Goal: Transaction & Acquisition: Purchase product/service

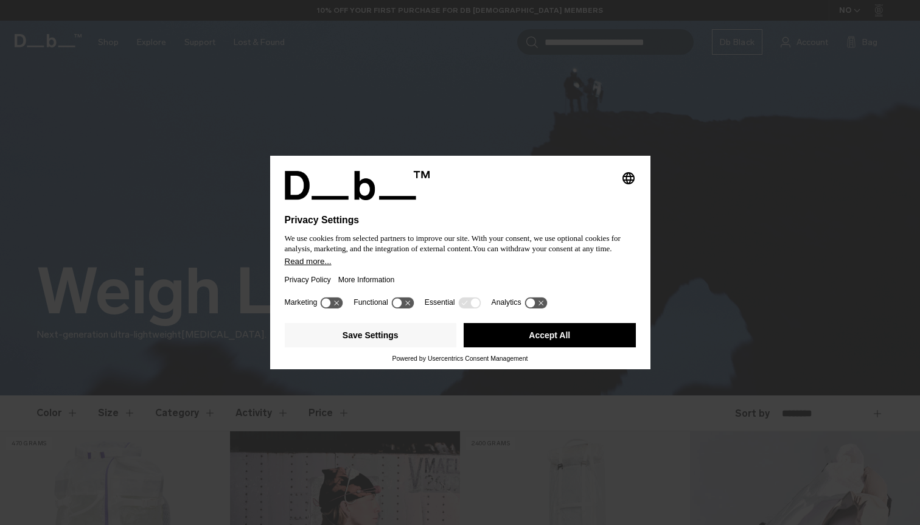
click at [559, 342] on button "Accept All" at bounding box center [550, 335] width 172 height 24
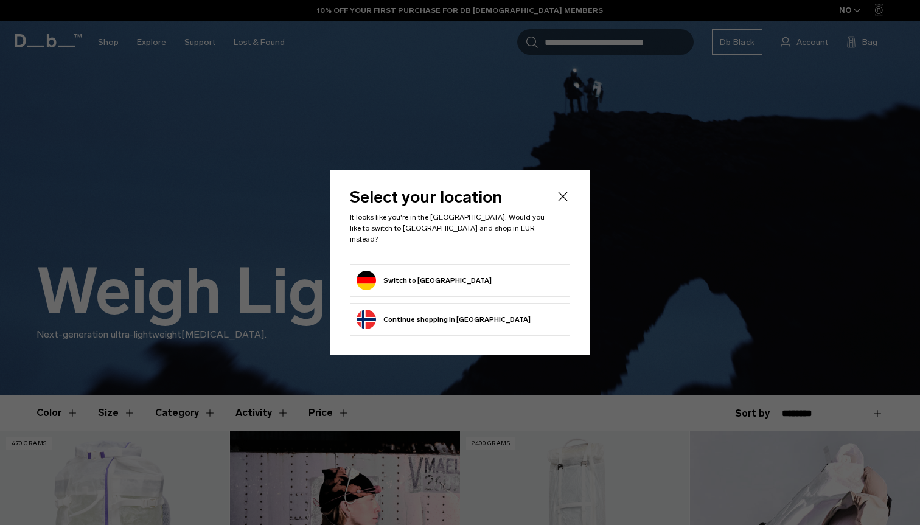
click at [561, 204] on icon "Close" at bounding box center [562, 196] width 15 height 15
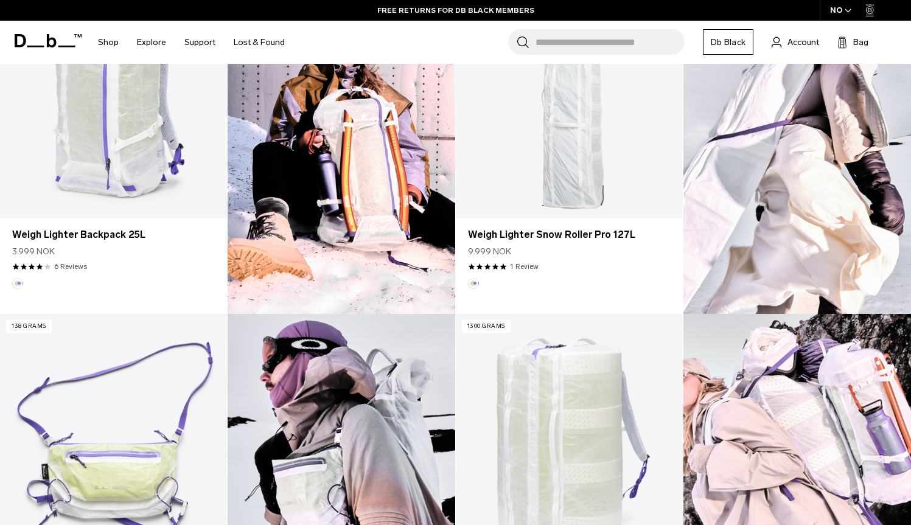
scroll to position [406, 0]
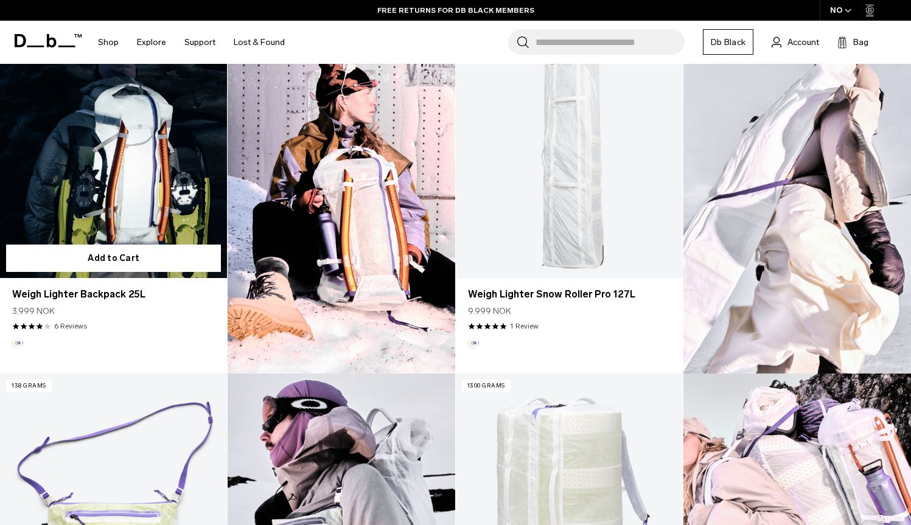
click at [144, 181] on link "Weigh Lighter Backpack 25L" at bounding box center [113, 152] width 227 height 252
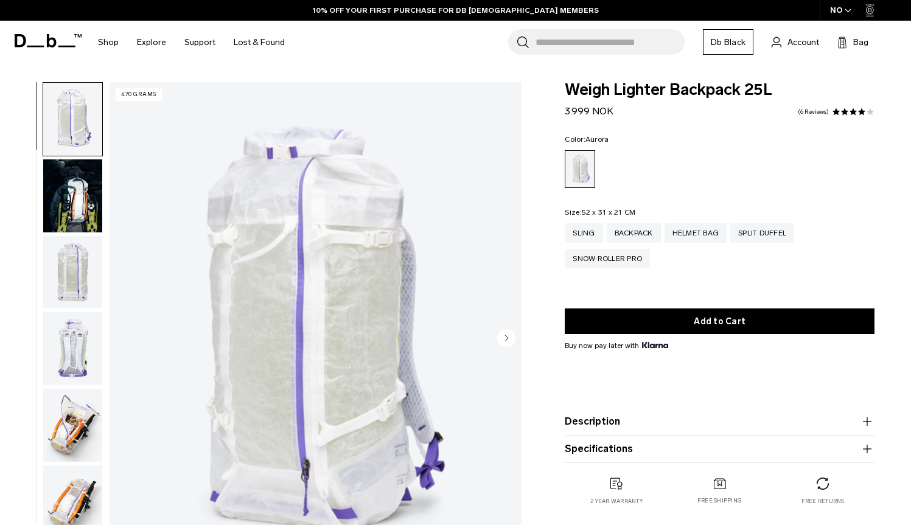
click at [83, 200] on img "button" at bounding box center [72, 195] width 59 height 73
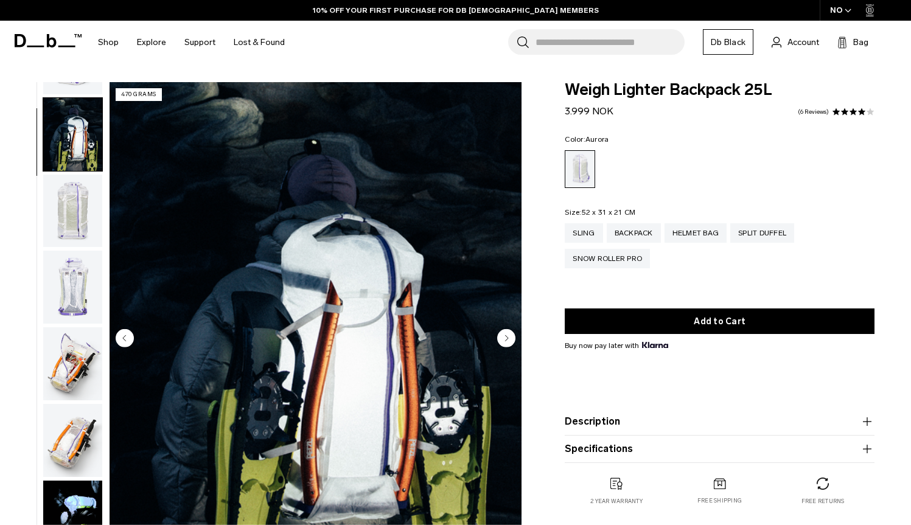
scroll to position [77, 0]
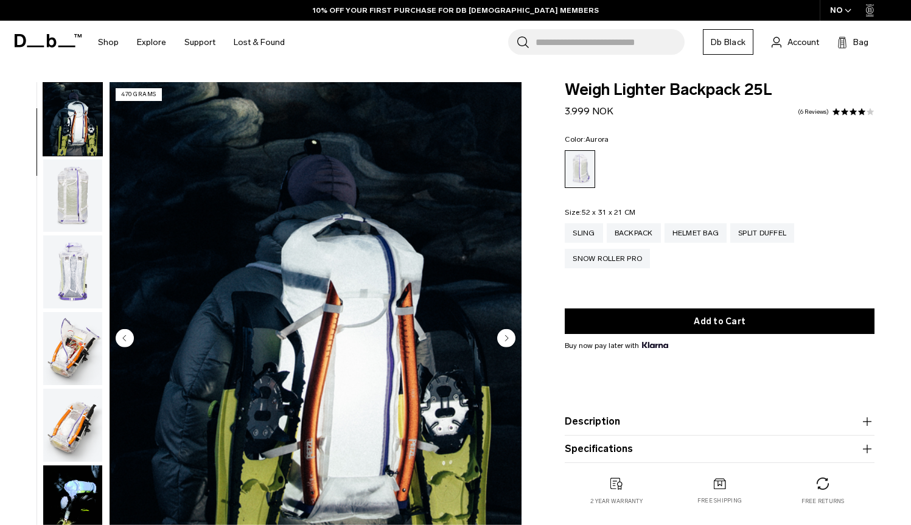
click at [78, 212] on img "button" at bounding box center [72, 195] width 59 height 73
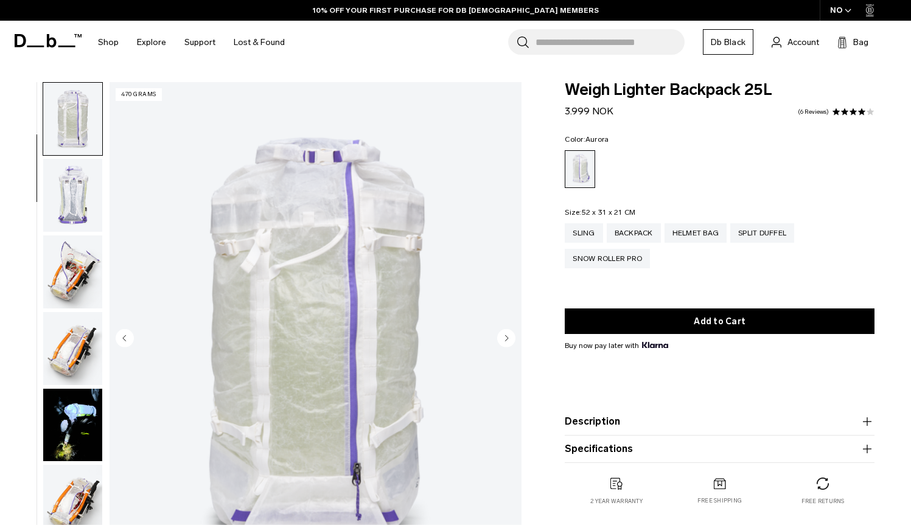
click at [74, 231] on img "button" at bounding box center [72, 195] width 59 height 73
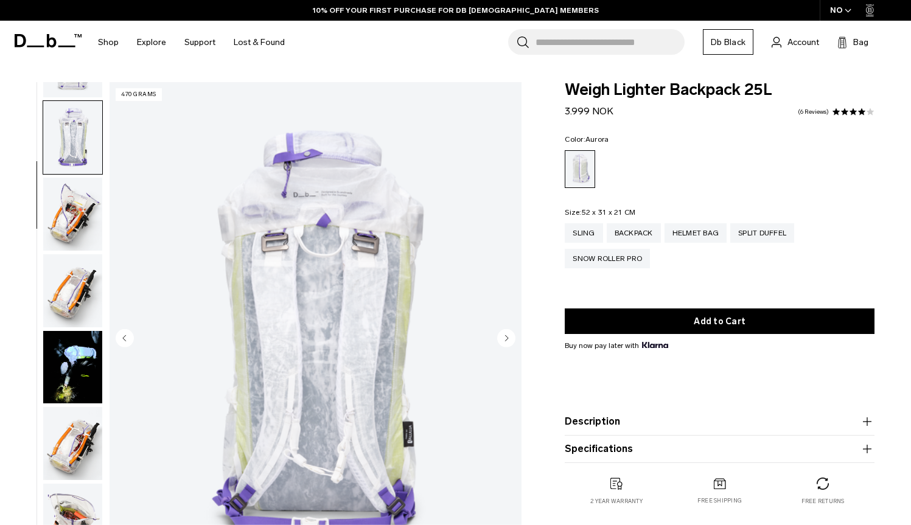
scroll to position [229, 0]
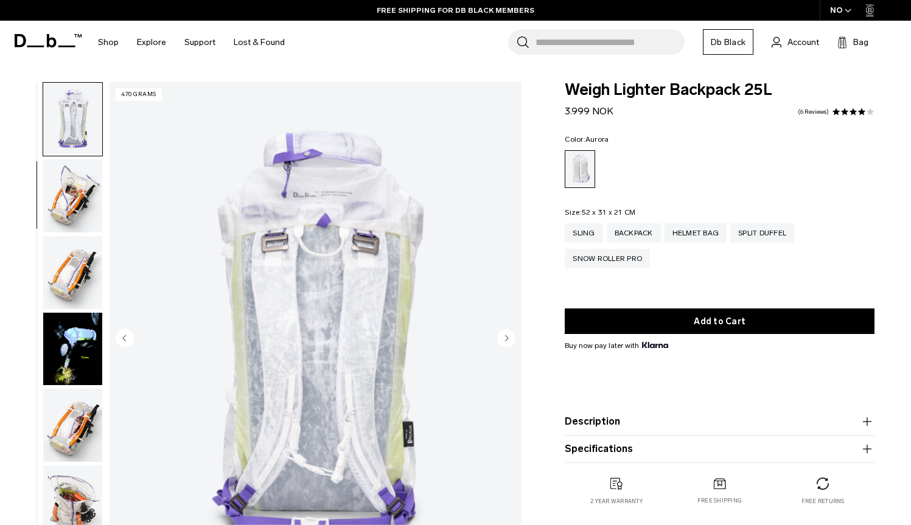
click at [65, 262] on img "button" at bounding box center [72, 272] width 59 height 73
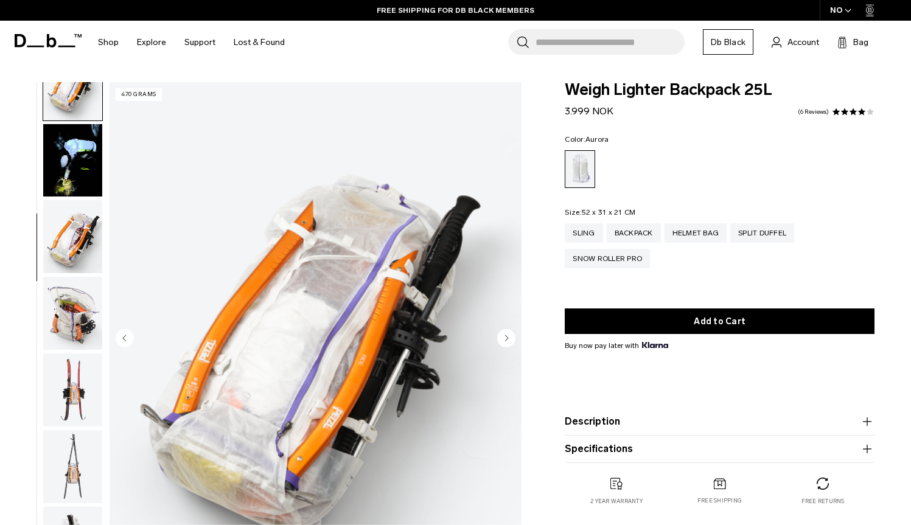
scroll to position [420, 0]
click at [60, 289] on img "button" at bounding box center [72, 311] width 59 height 73
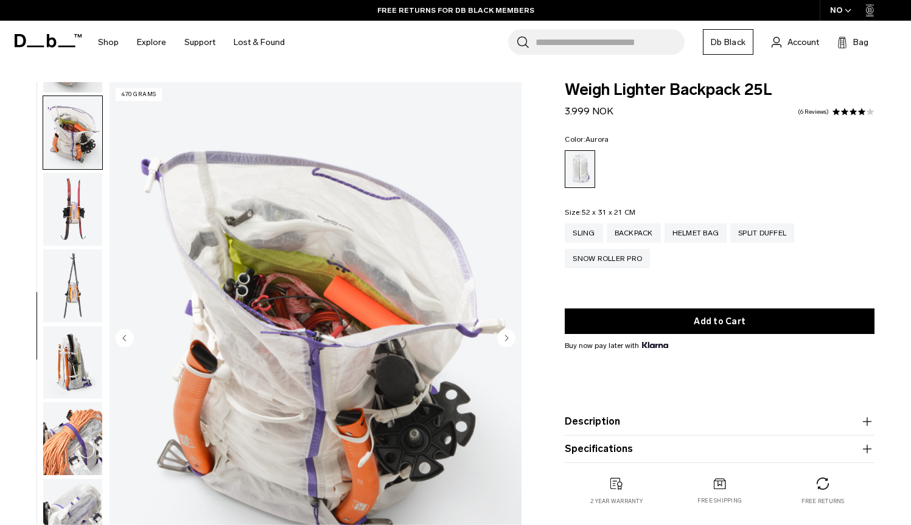
scroll to position [612, 0]
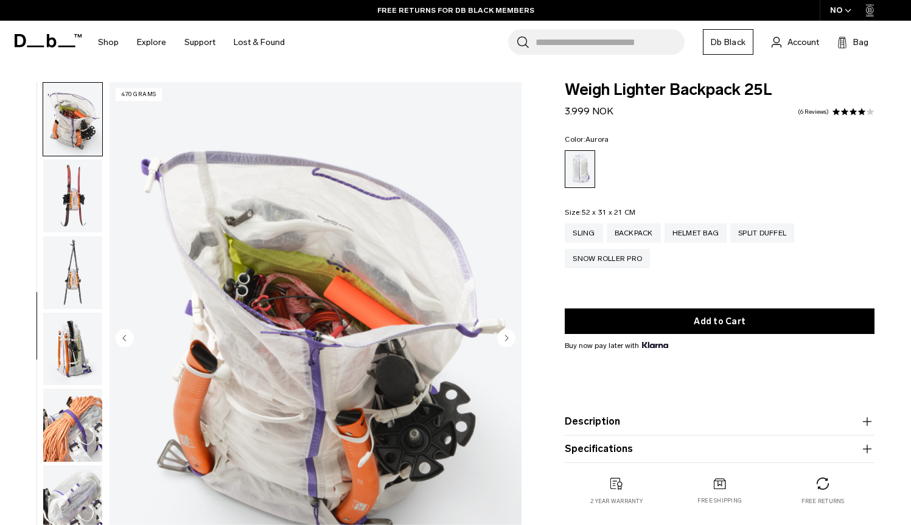
click at [58, 358] on img "button" at bounding box center [72, 349] width 59 height 73
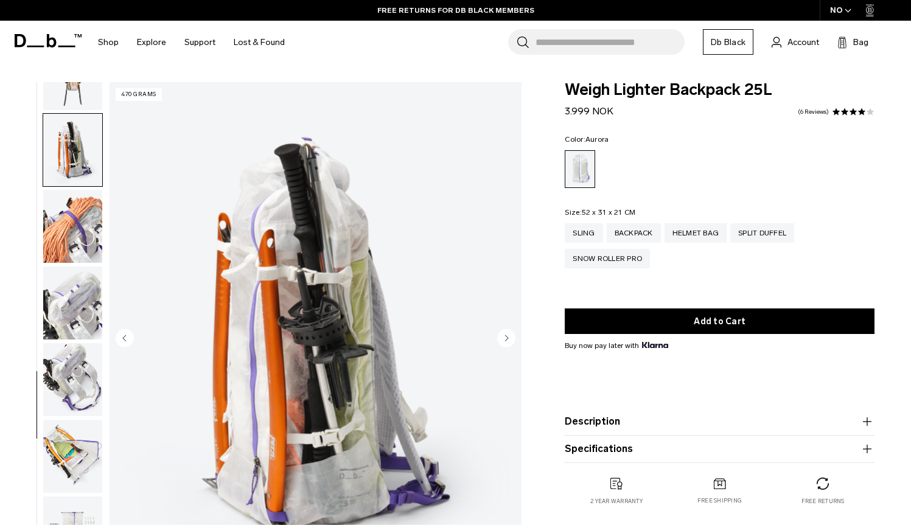
scroll to position [861, 0]
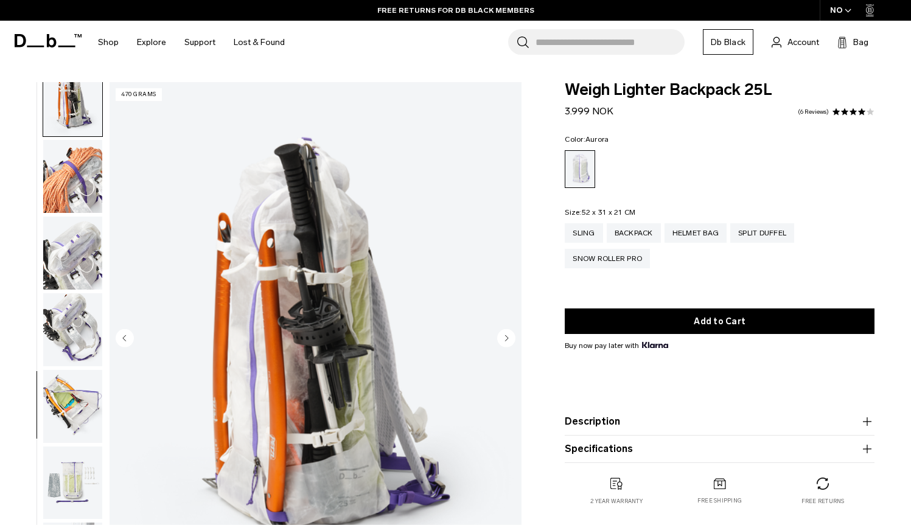
click at [70, 296] on img "button" at bounding box center [72, 329] width 59 height 73
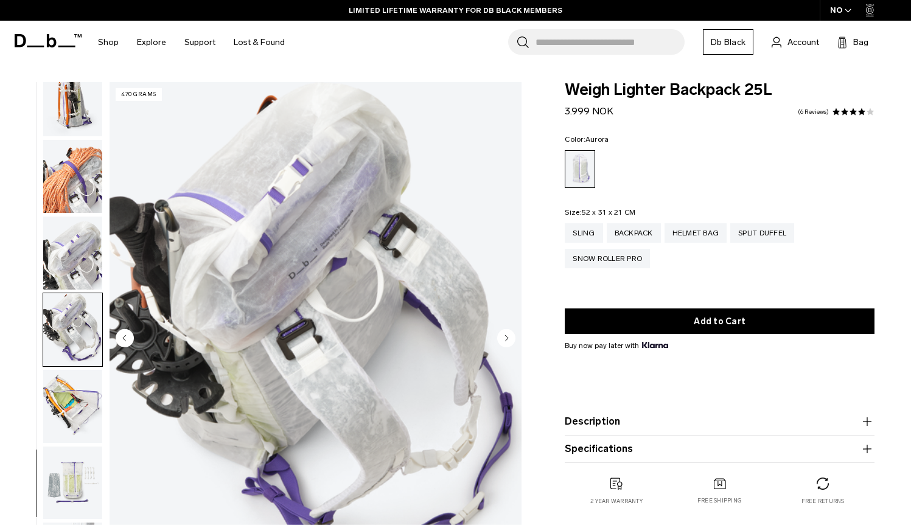
click at [69, 256] on img "button" at bounding box center [72, 253] width 59 height 73
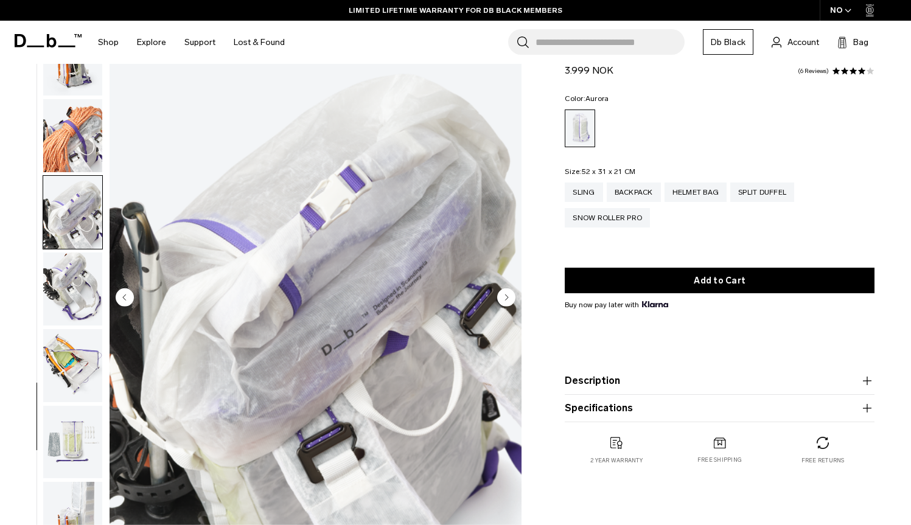
scroll to position [46, 0]
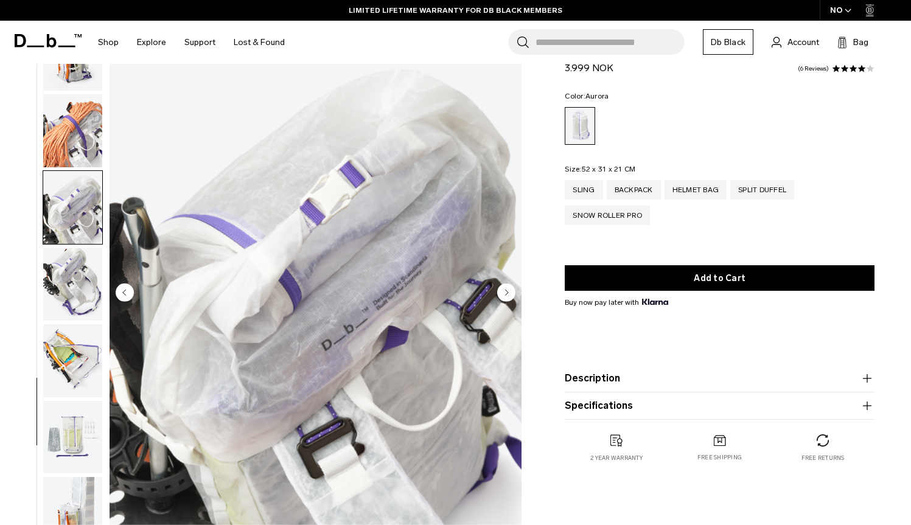
click at [58, 343] on img "button" at bounding box center [72, 360] width 59 height 73
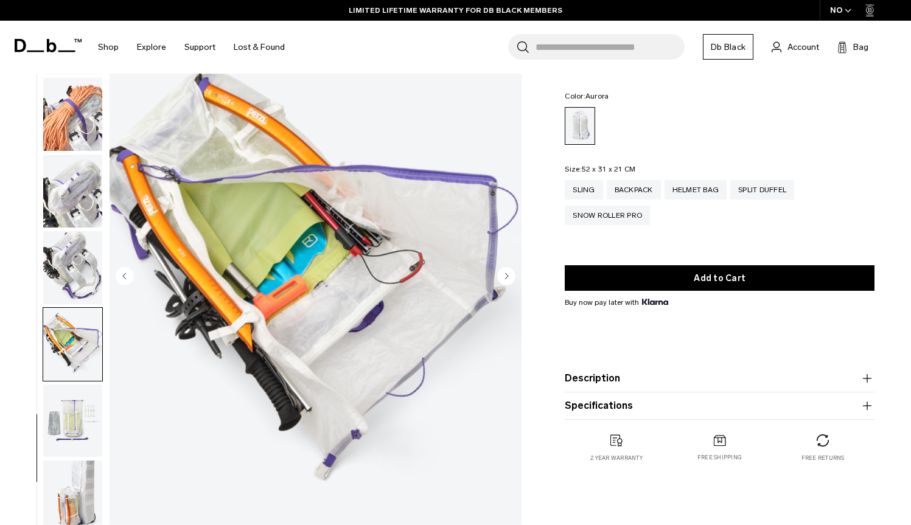
scroll to position [64, 0]
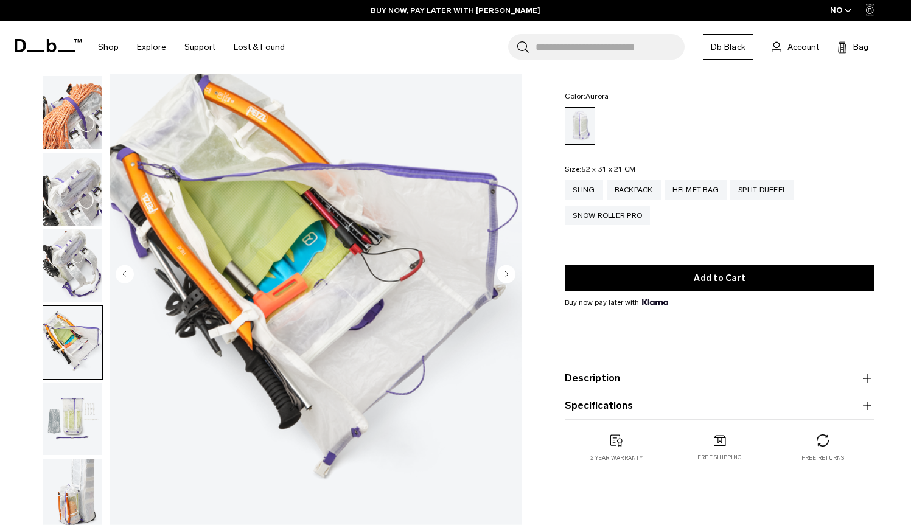
click at [66, 425] on img "button" at bounding box center [72, 419] width 59 height 73
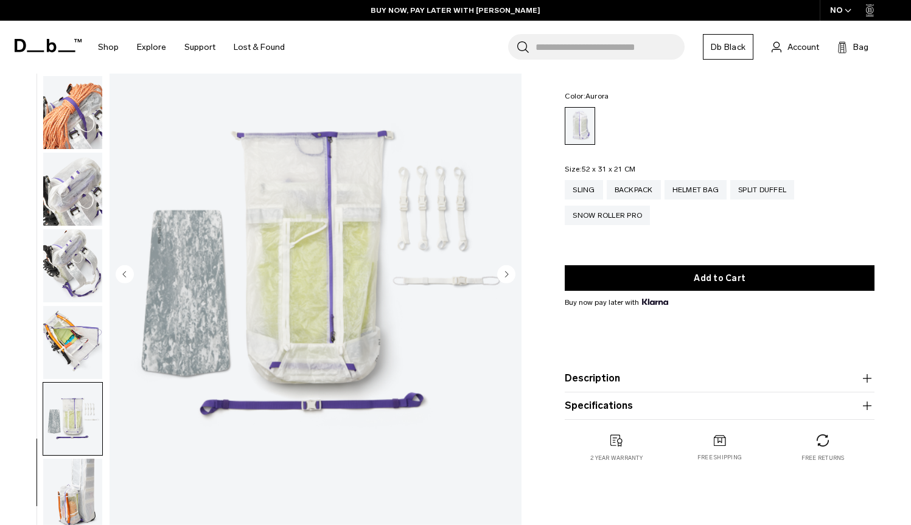
click at [60, 488] on img "button" at bounding box center [72, 495] width 59 height 73
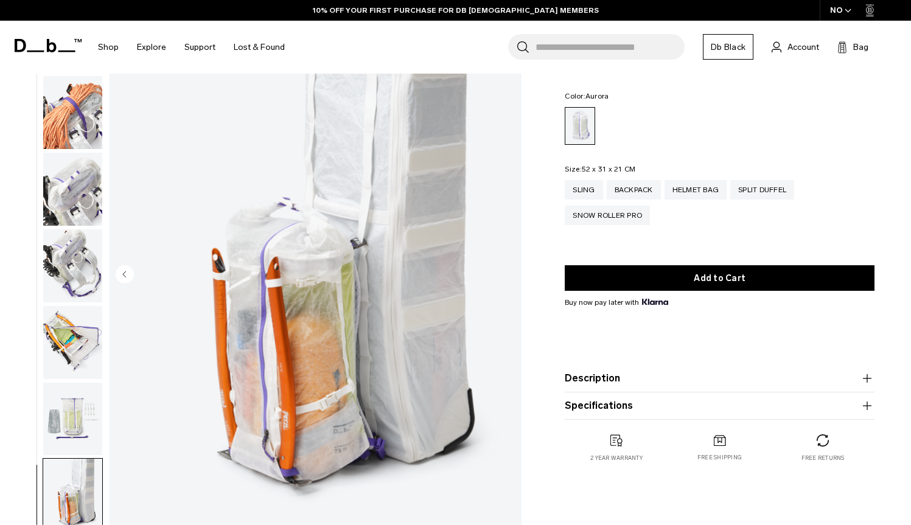
click at [93, 133] on img "button" at bounding box center [72, 112] width 59 height 73
